Goal: Information Seeking & Learning: Learn about a topic

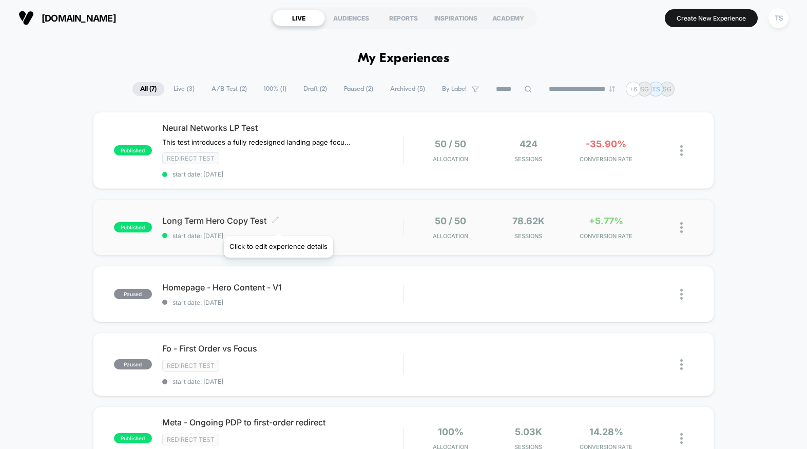
click at [278, 223] on span at bounding box center [276, 221] width 8 height 10
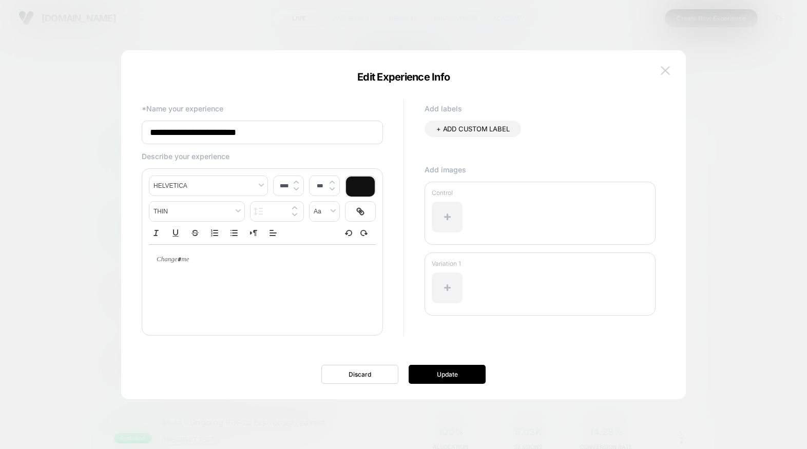
click at [663, 68] on img at bounding box center [665, 70] width 9 height 9
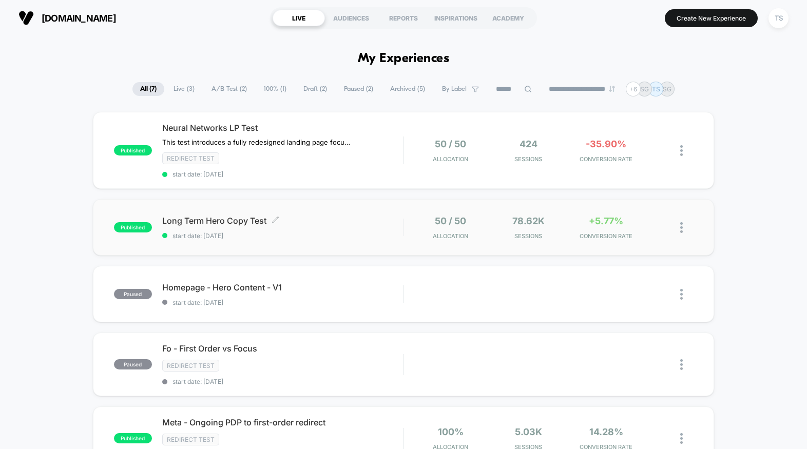
click at [390, 223] on span "Long Term Hero Copy Test Click to edit experience details" at bounding box center [282, 221] width 241 height 10
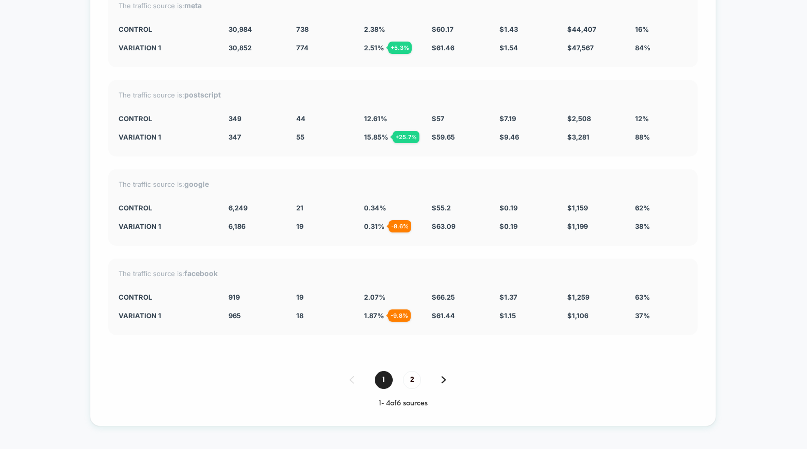
scroll to position [5133, 0]
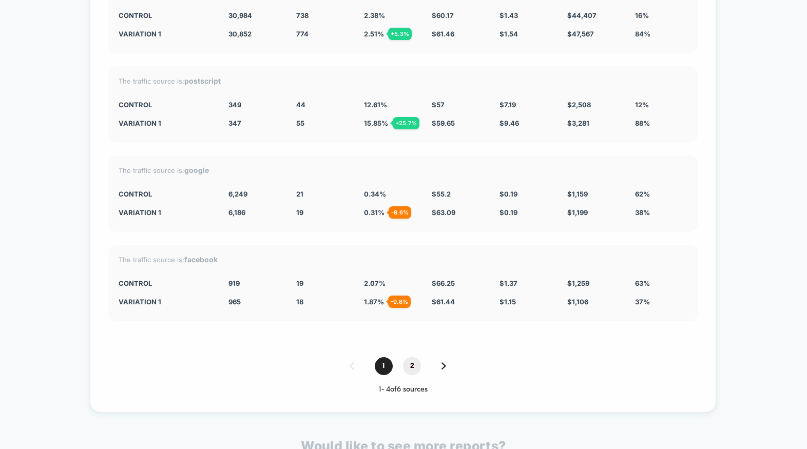
click at [416, 361] on span "2" at bounding box center [412, 366] width 18 height 18
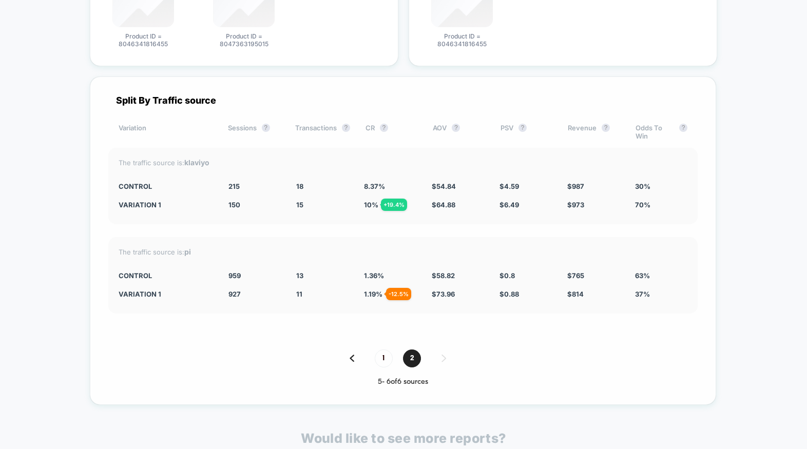
scroll to position [4962, 0]
click at [382, 353] on span "1" at bounding box center [384, 359] width 18 height 18
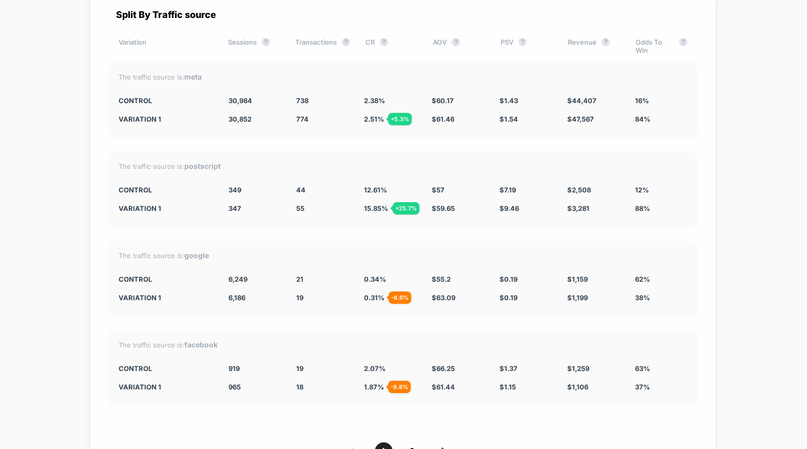
scroll to position [5070, 0]
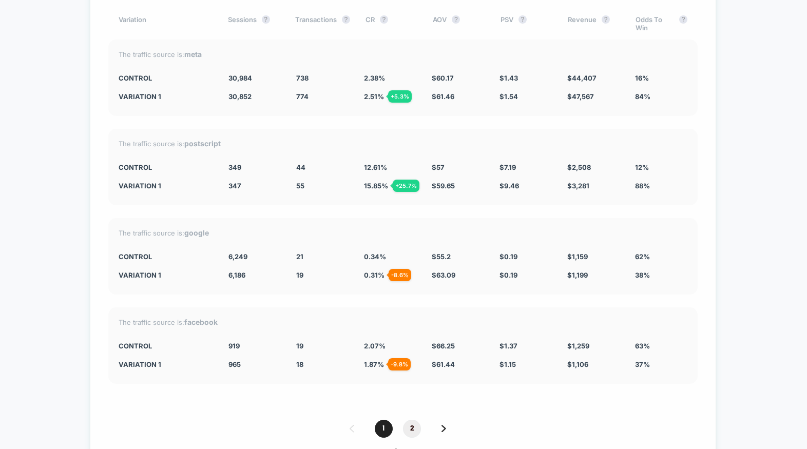
click at [416, 420] on span "2" at bounding box center [412, 429] width 18 height 18
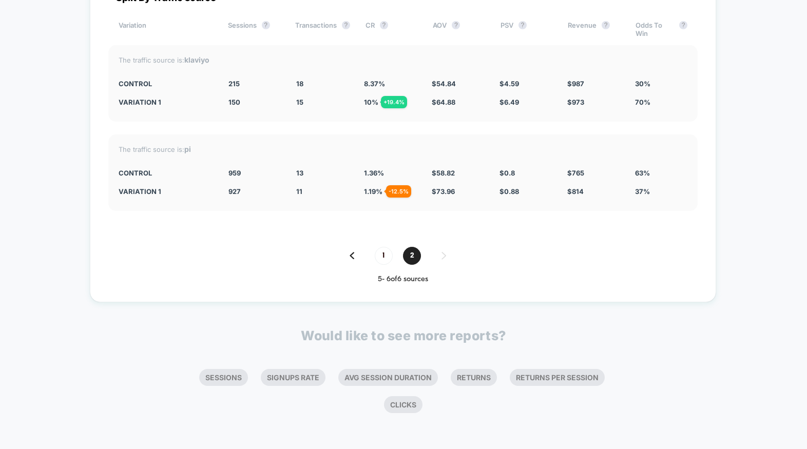
scroll to position [5061, 0]
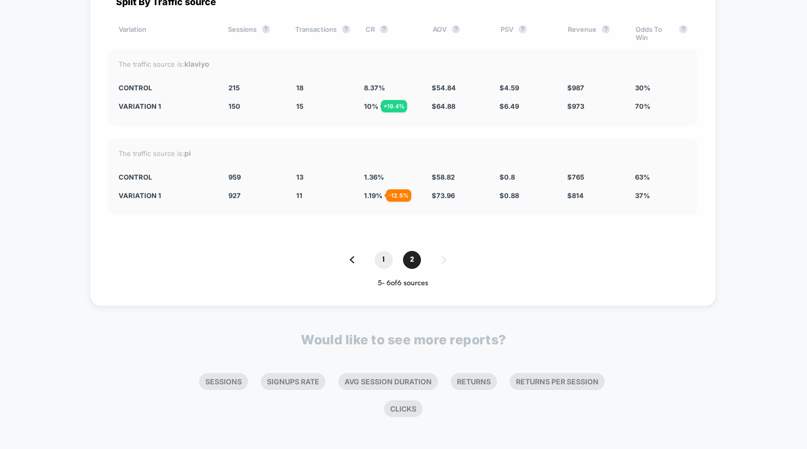
click at [388, 256] on span "1" at bounding box center [384, 260] width 18 height 18
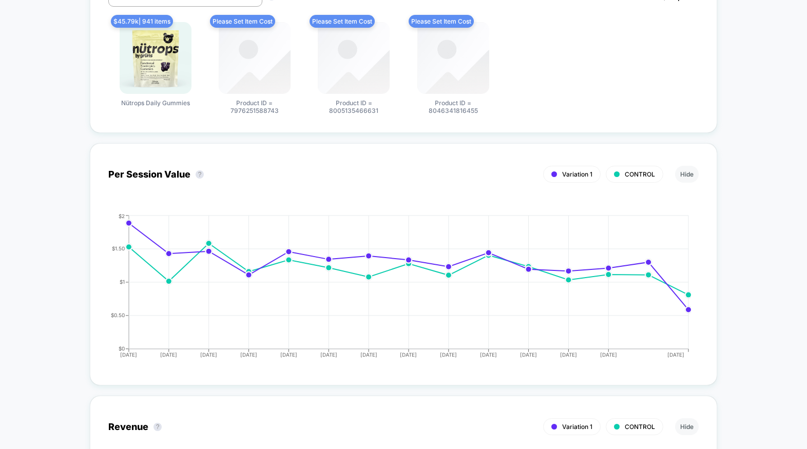
scroll to position [0, 0]
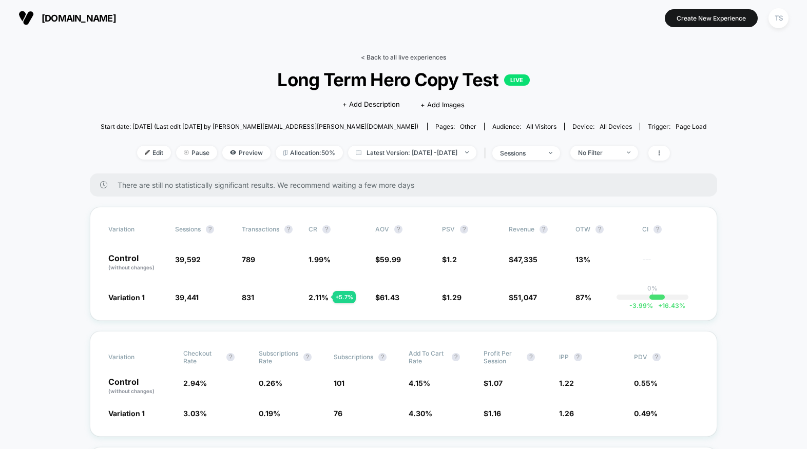
click at [384, 56] on link "< Back to all live experiences" at bounding box center [403, 57] width 85 height 8
